Goal: Task Accomplishment & Management: Use online tool/utility

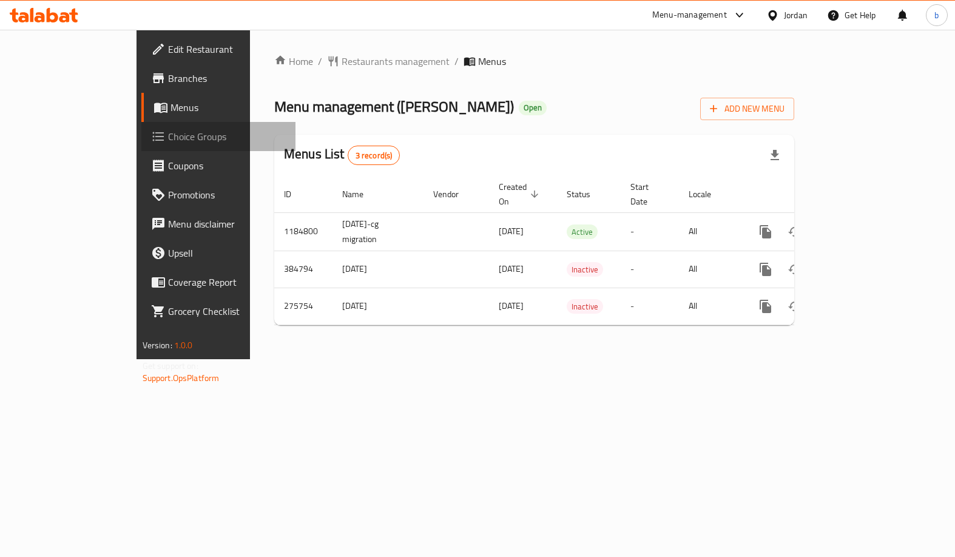
click at [168, 137] on span "Choice Groups" at bounding box center [227, 136] width 118 height 15
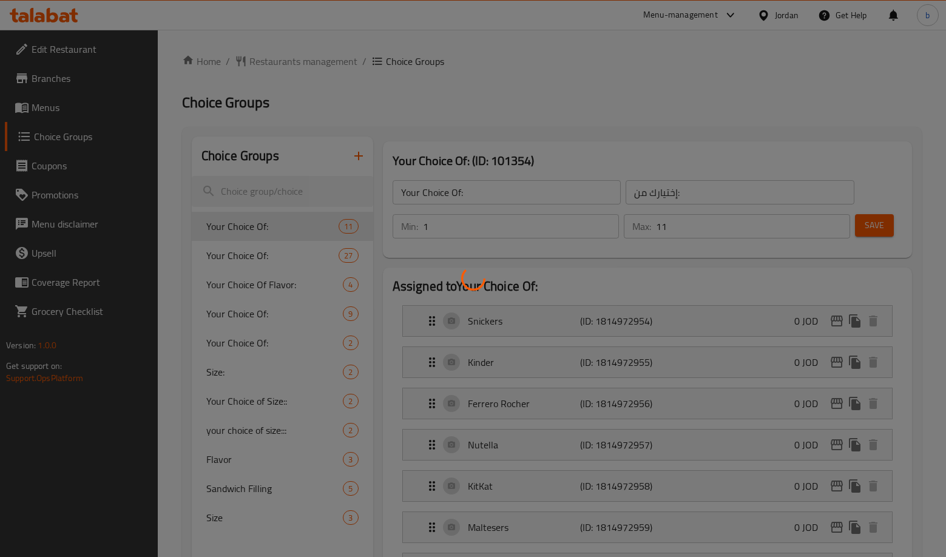
click at [462, 203] on div at bounding box center [473, 278] width 946 height 557
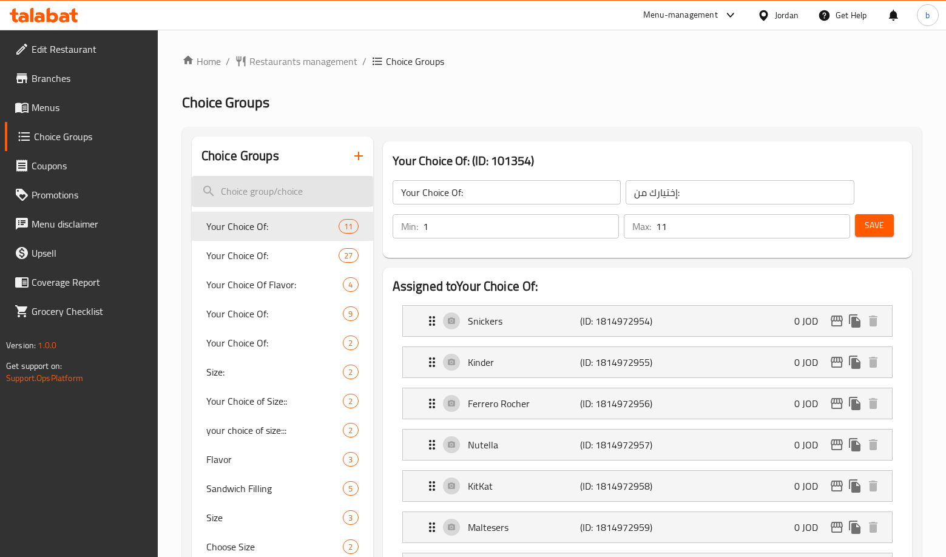
click at [281, 198] on input "search" at bounding box center [282, 191] width 181 height 31
paste input "Push Up Flavors"
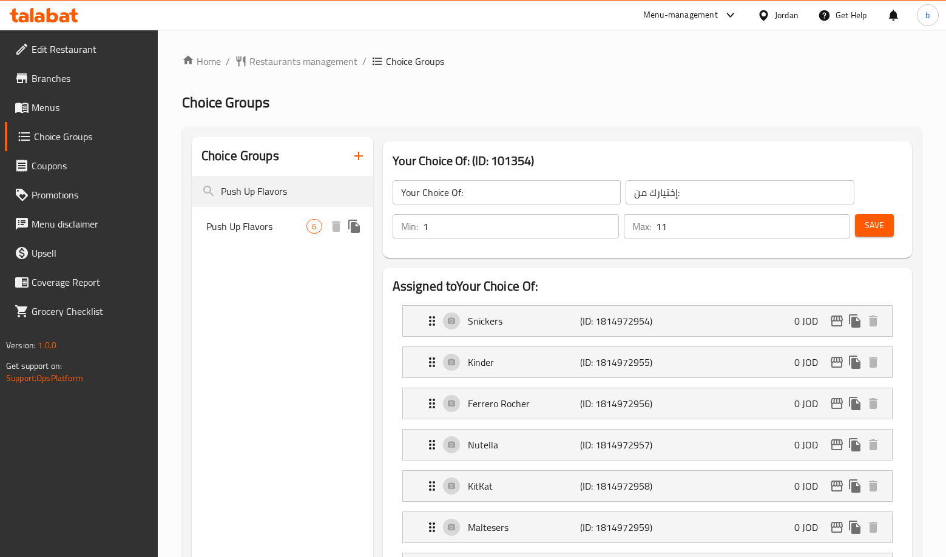
type input "Push Up Flavors"
click at [292, 229] on span "Push Up Flavors" at bounding box center [256, 226] width 101 height 15
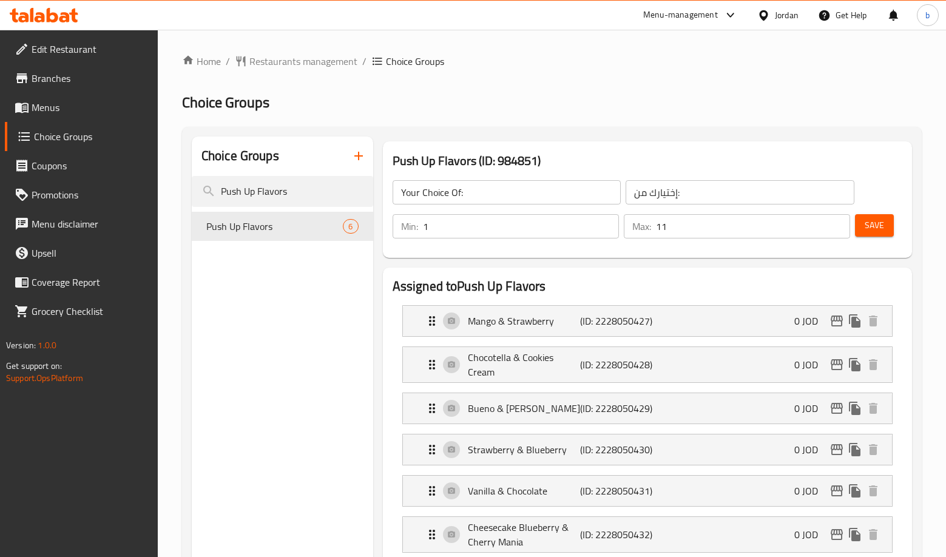
type input "Push Up Flavors"
type input "نكهات البوش أب"
type input "4"
